Goal: Navigation & Orientation: Find specific page/section

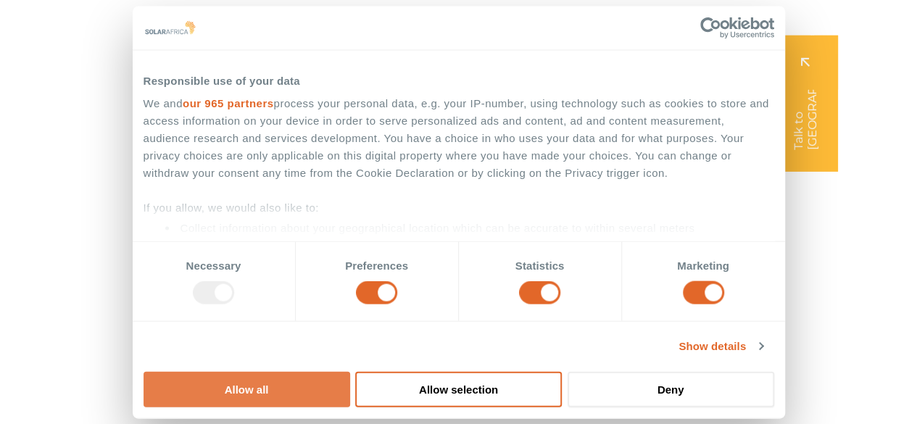
click at [350, 371] on button "Allow all" at bounding box center [247, 389] width 207 height 36
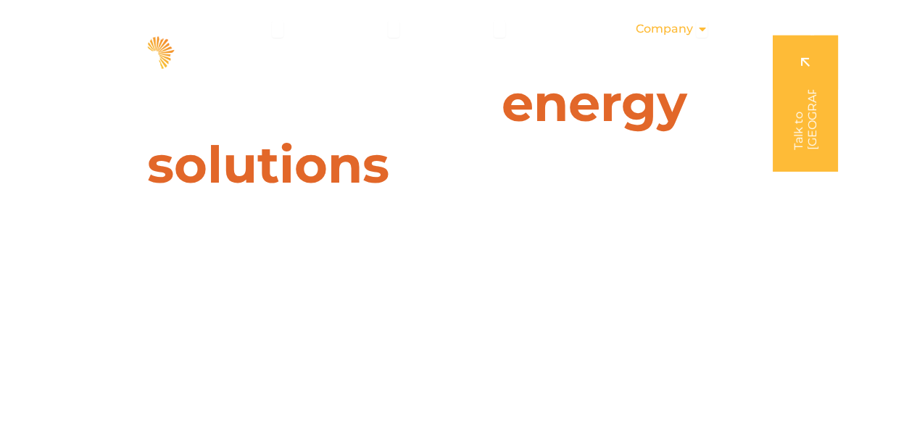
click at [683, 26] on span "Company" at bounding box center [663, 28] width 57 height 17
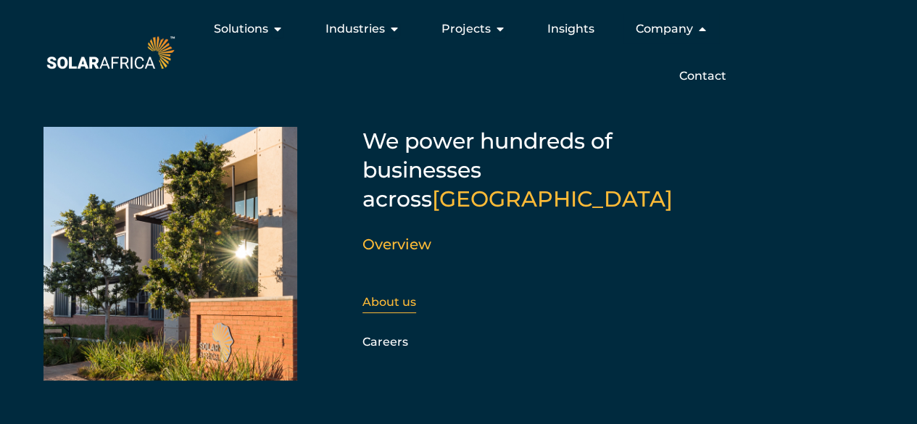
click at [387, 291] on div "About us" at bounding box center [440, 302] width 157 height 22
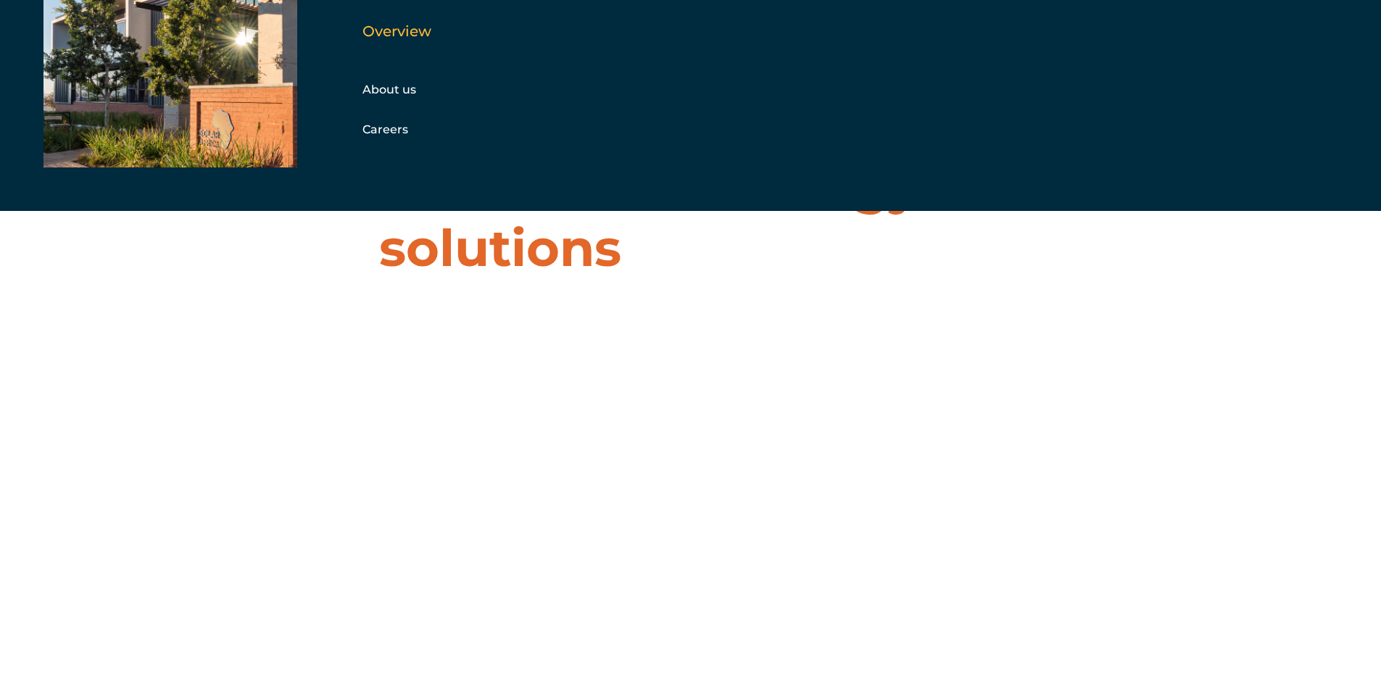
scroll to position [72, 0]
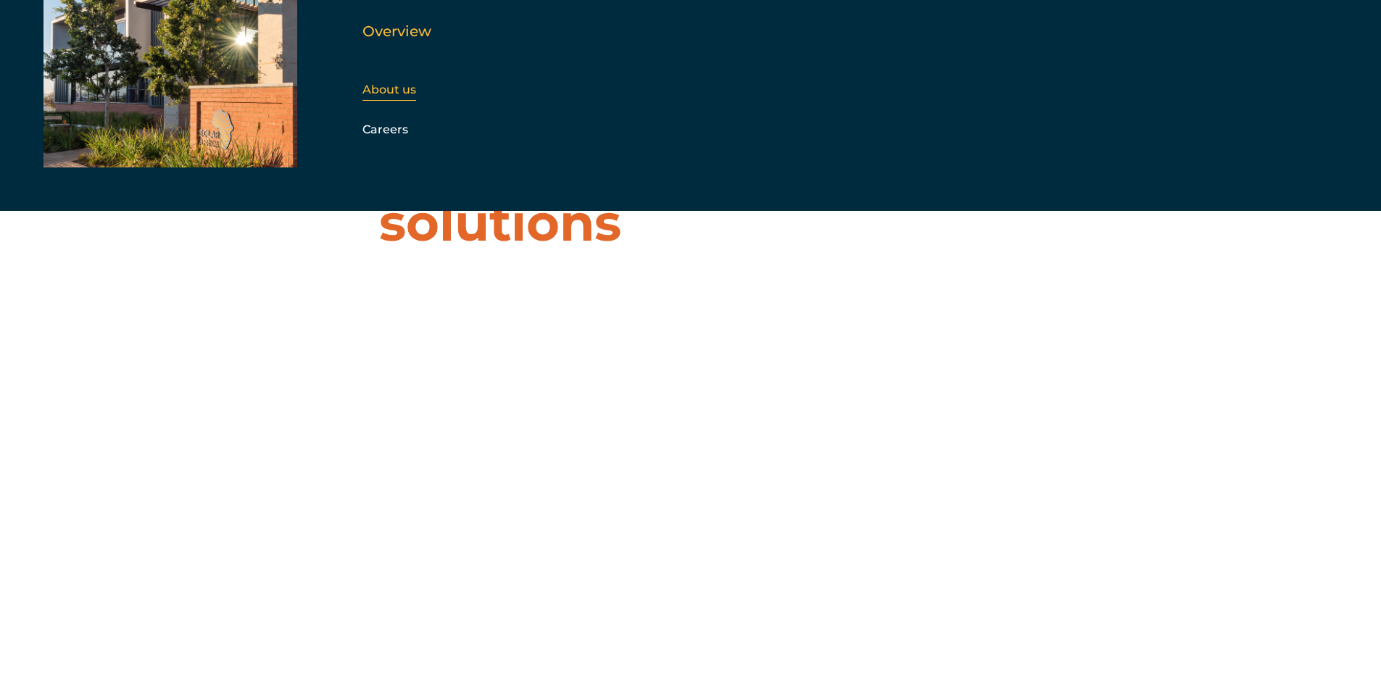
click at [401, 83] on link "About us" at bounding box center [389, 90] width 54 height 14
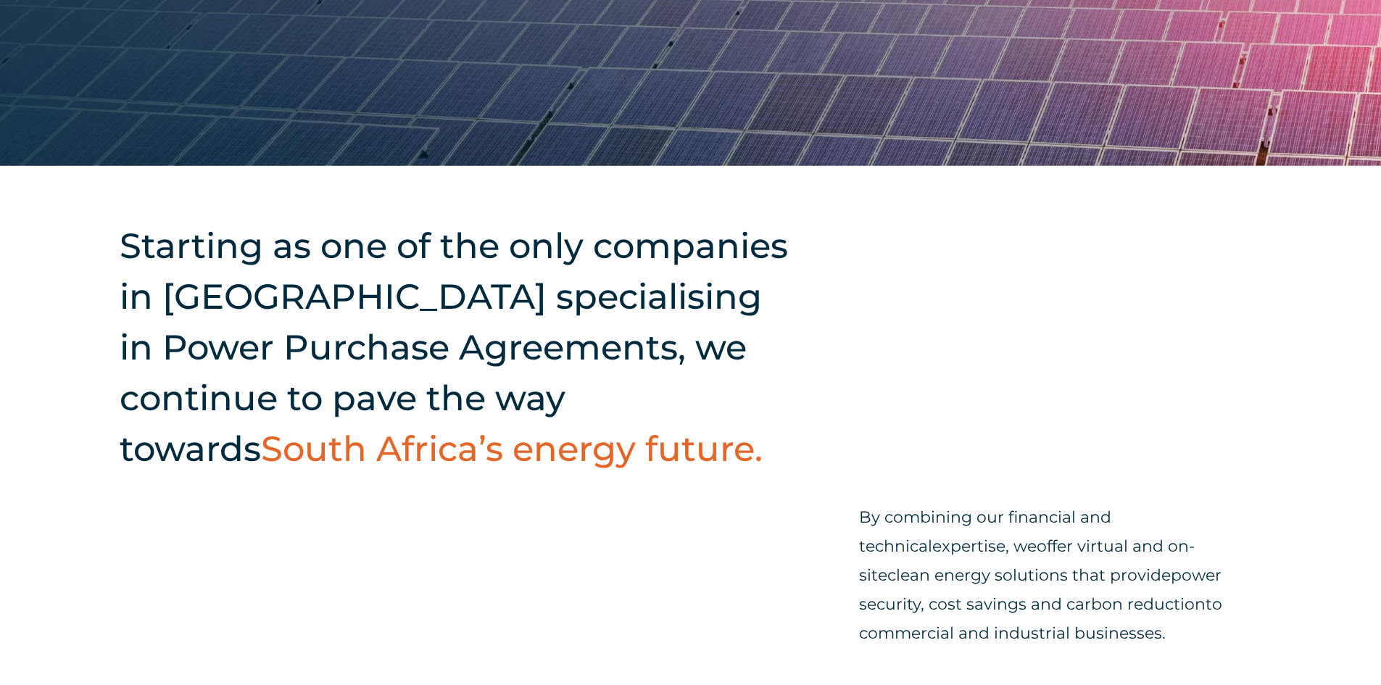
scroll to position [507, 0]
